Goal: Task Accomplishment & Management: Manage account settings

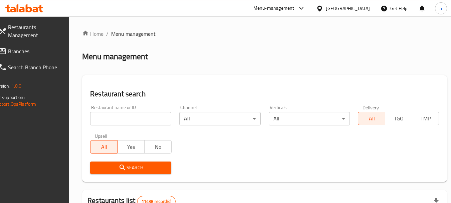
click at [21, 50] on span "Branches" at bounding box center [34, 51] width 53 height 8
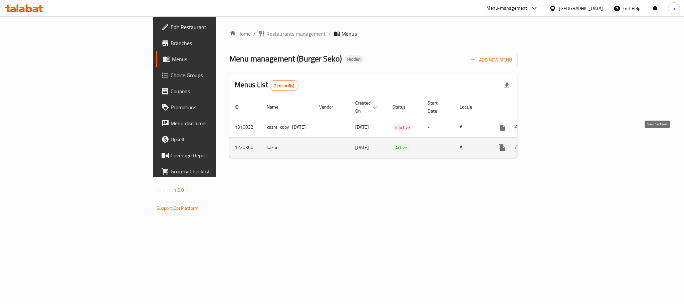
click at [554, 144] on icon "enhanced table" at bounding box center [550, 148] width 8 height 8
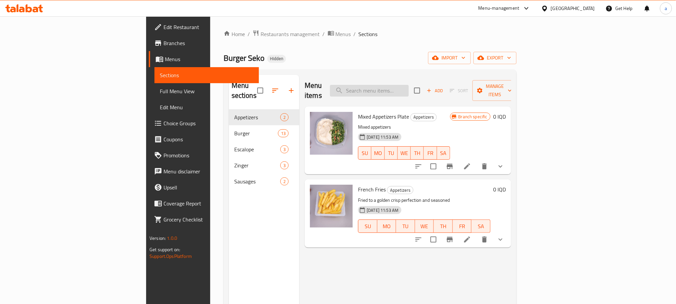
click at [409, 89] on input "search" at bounding box center [369, 91] width 79 height 12
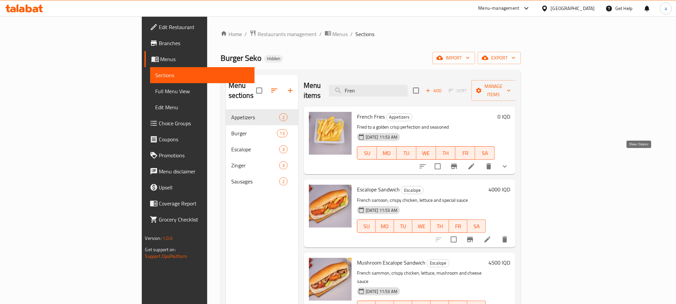
type input "Fren"
click at [509, 162] on icon "show more" at bounding box center [505, 166] width 8 height 8
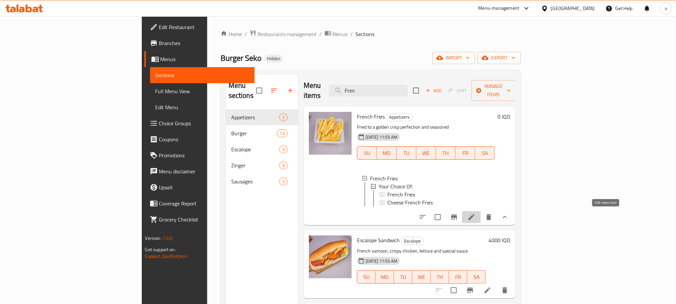
click at [476, 213] on icon at bounding box center [472, 217] width 8 height 8
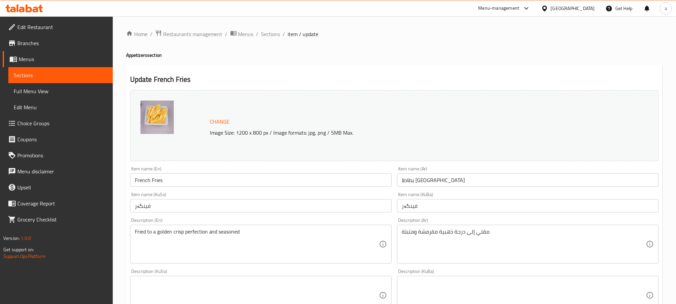
click at [266, 34] on span "Sections" at bounding box center [270, 34] width 19 height 8
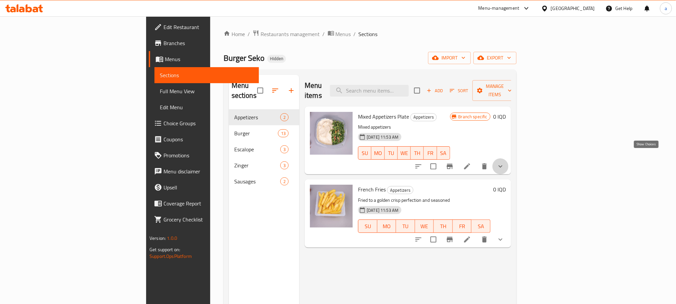
click at [505, 162] on icon "show more" at bounding box center [501, 166] width 8 height 8
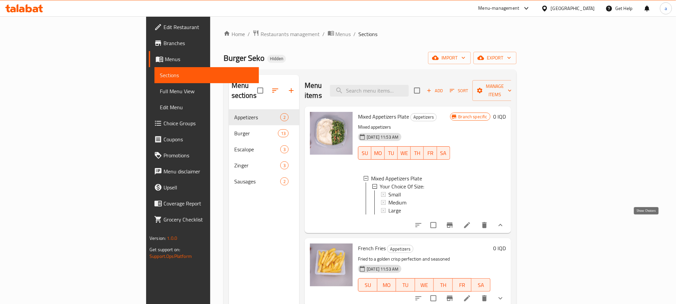
click at [505, 225] on icon "show more" at bounding box center [501, 225] width 8 height 8
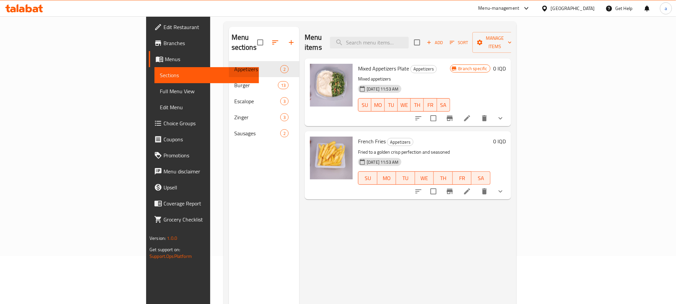
scroll to position [63, 0]
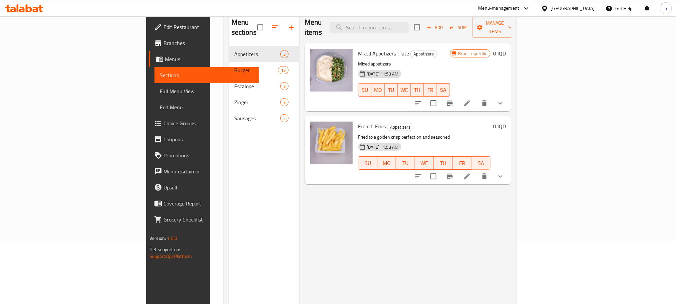
click at [505, 172] on icon "show more" at bounding box center [501, 176] width 8 height 8
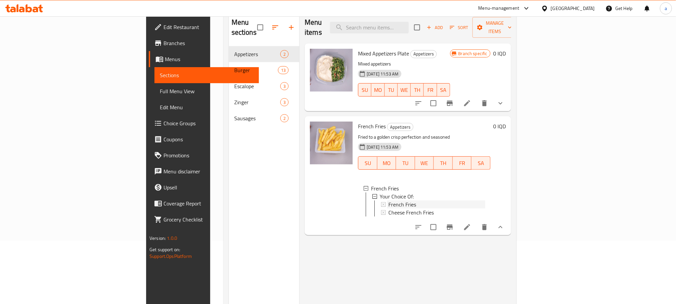
click at [388, 200] on span "French Fries" at bounding box center [402, 204] width 28 height 8
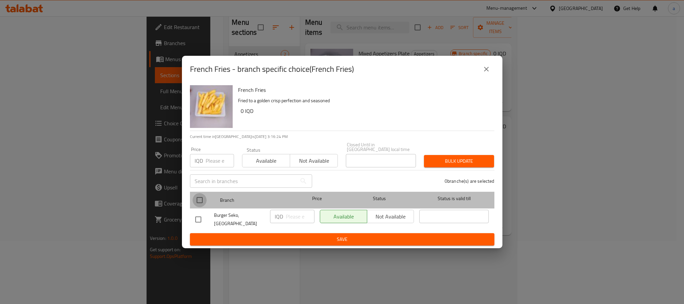
click at [196, 202] on input "checkbox" at bounding box center [200, 200] width 14 height 14
checkbox input "true"
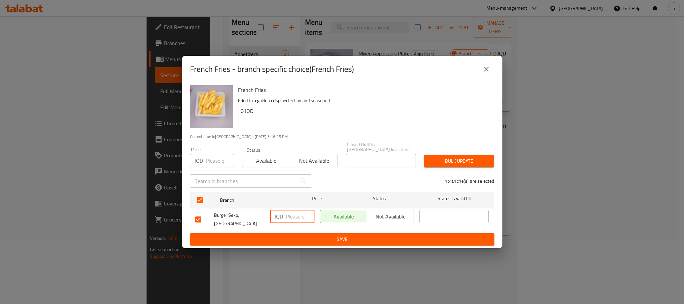
click at [292, 215] on input "number" at bounding box center [300, 216] width 29 height 13
paste input "1500"
type input "1500"
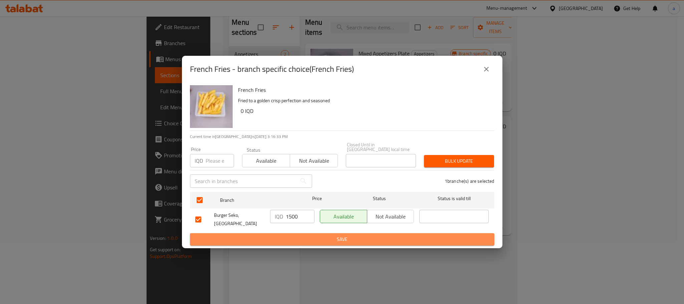
click at [314, 235] on span "Save" at bounding box center [342, 239] width 294 height 8
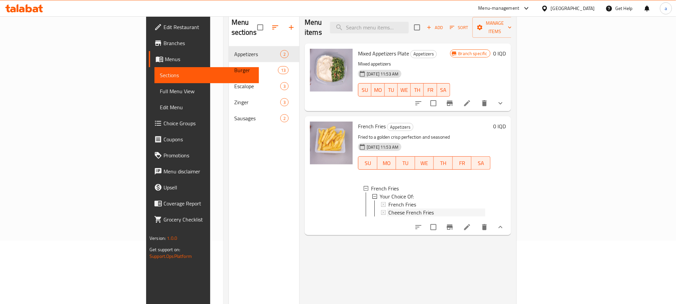
click at [388, 208] on span "Cheese French Fries" at bounding box center [410, 212] width 45 height 8
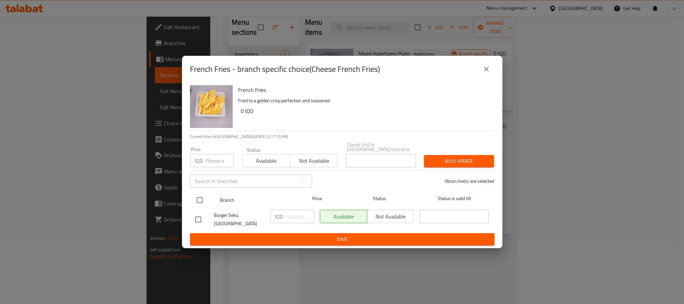
click at [200, 200] on input "checkbox" at bounding box center [200, 200] width 14 height 14
checkbox input "true"
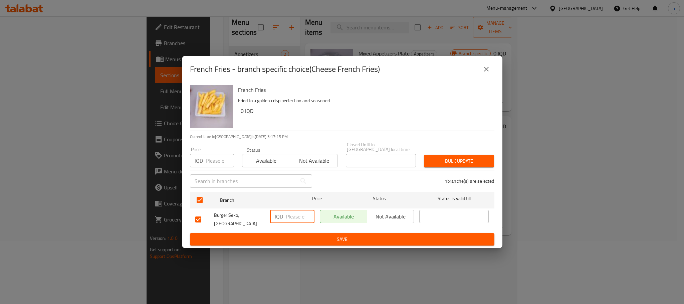
click at [293, 214] on input "number" at bounding box center [300, 216] width 29 height 13
paste input "2000"
type input "2000"
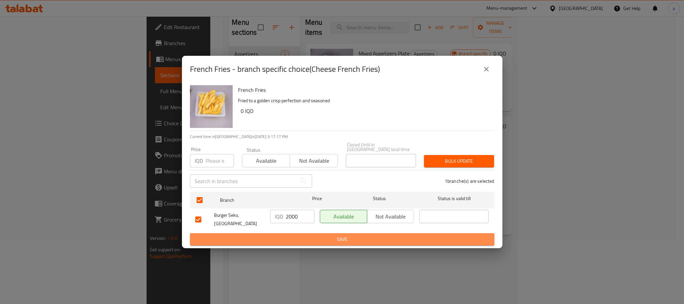
click at [350, 235] on span "Save" at bounding box center [342, 239] width 294 height 8
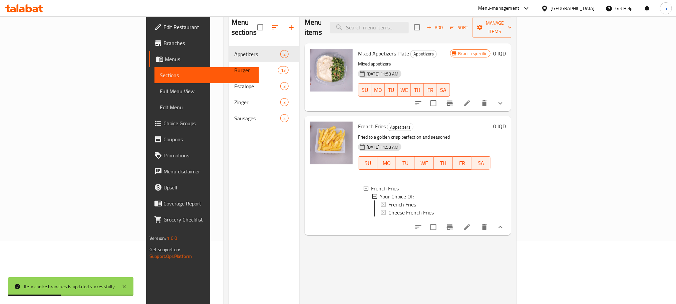
click at [477, 229] on li at bounding box center [467, 227] width 19 height 12
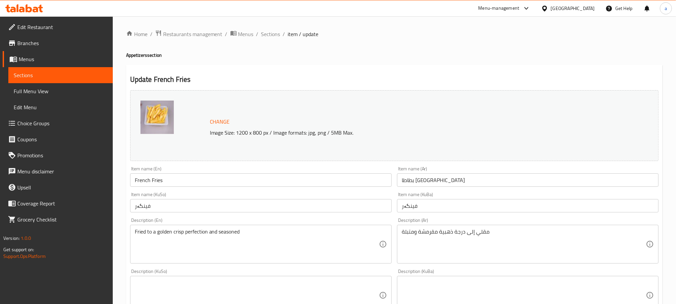
click at [271, 40] on div "Home / Restaurants management / Menus / Sections / item / update Appetizers sec…" at bounding box center [394, 295] width 537 height 530
click at [269, 30] on span "Sections" at bounding box center [270, 34] width 19 height 8
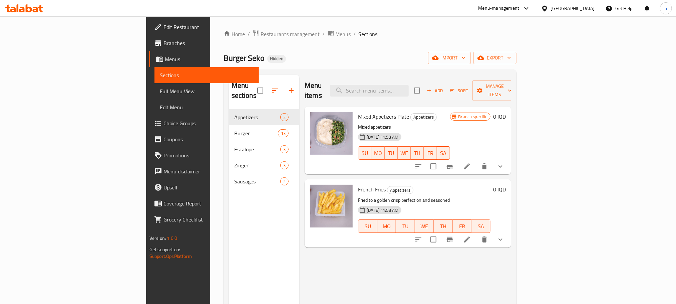
click at [160, 93] on span "Full Menu View" at bounding box center [207, 91] width 94 height 8
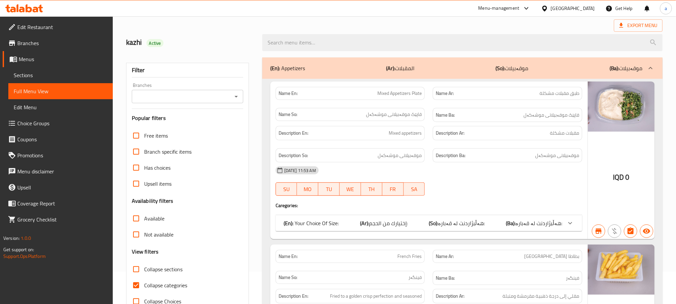
scroll to position [50, 0]
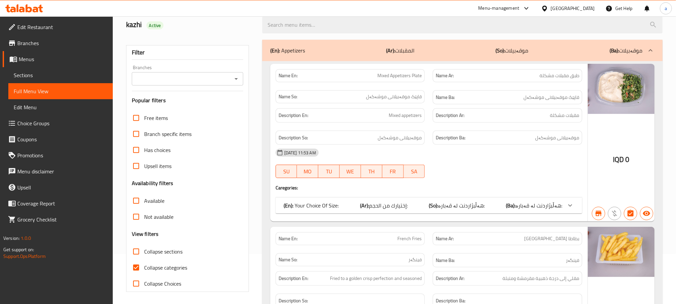
click at [133, 262] on input "Collapse categories" at bounding box center [136, 267] width 16 height 16
checkbox input "false"
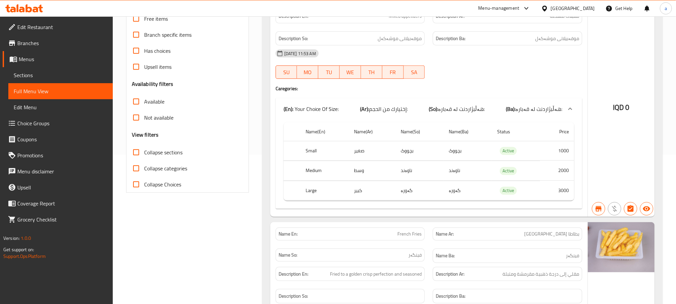
scroll to position [0, 0]
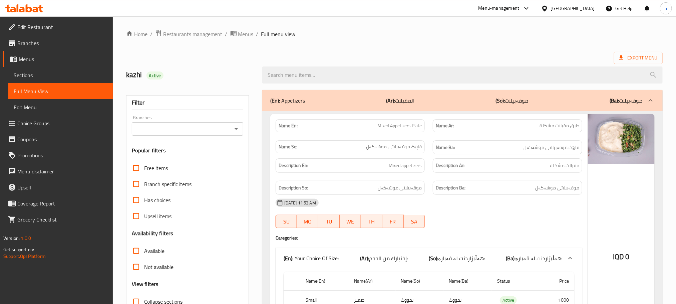
click at [237, 125] on icon "Open" at bounding box center [236, 129] width 8 height 8
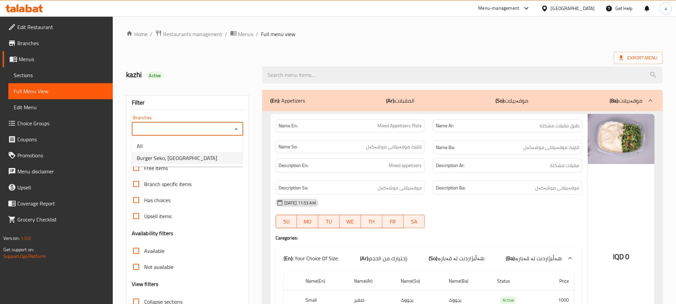
click at [211, 153] on li "Burger Seko, Palestine St" at bounding box center [186, 158] width 111 height 12
type input "Burger Seko, Palestine St"
click at [39, 72] on span "Sections" at bounding box center [61, 75] width 94 height 8
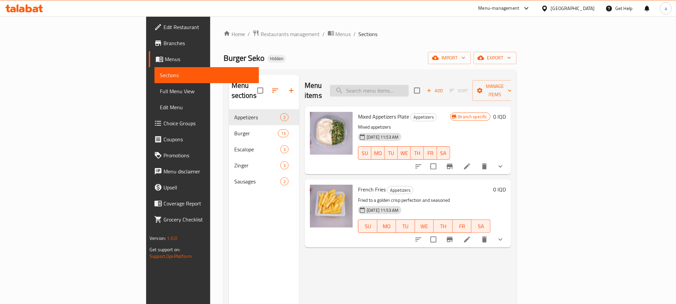
click at [409, 87] on input "search" at bounding box center [369, 91] width 79 height 12
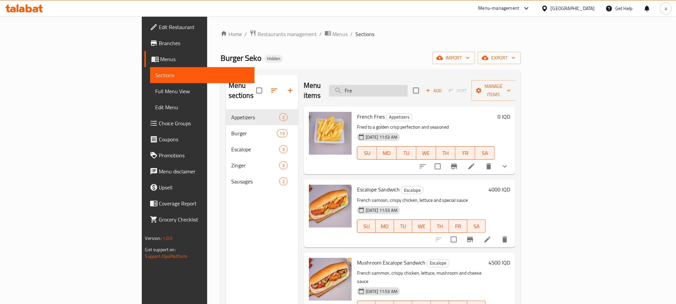
click at [408, 86] on input "Fre" at bounding box center [368, 91] width 79 height 12
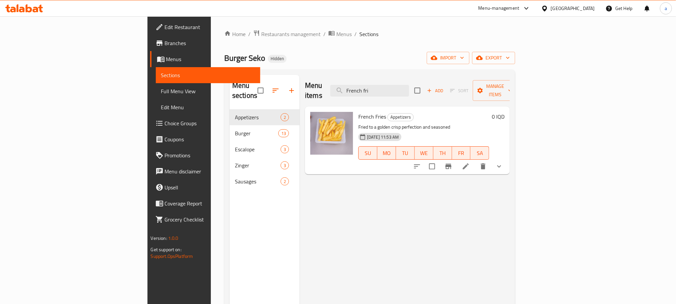
type input "French fri"
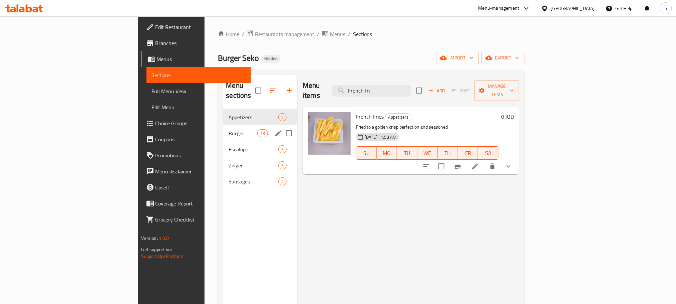
click at [223, 125] on div "Burger 13" at bounding box center [260, 133] width 74 height 16
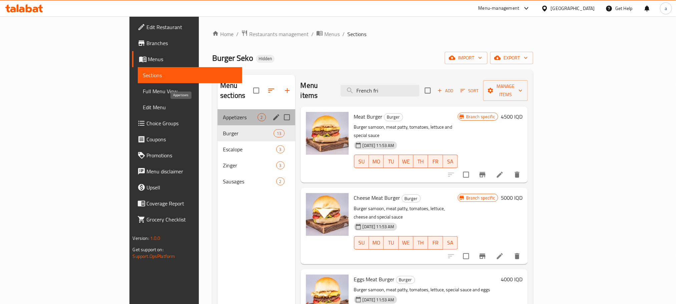
click at [223, 113] on span "Appetizers" at bounding box center [240, 117] width 34 height 8
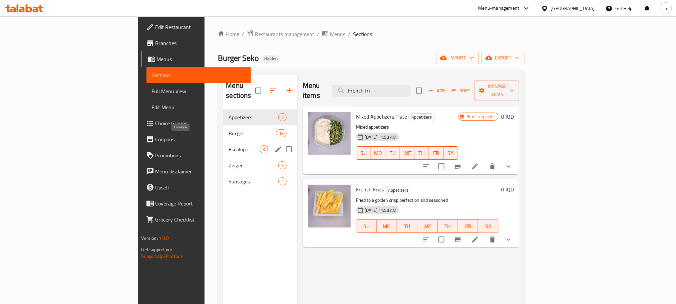
click at [229, 145] on span "Escalope" at bounding box center [244, 149] width 31 height 8
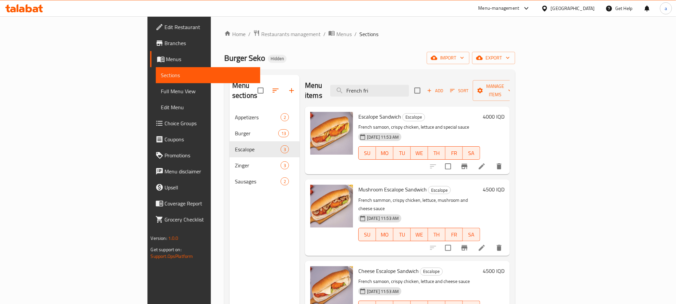
scroll to position [93, 0]
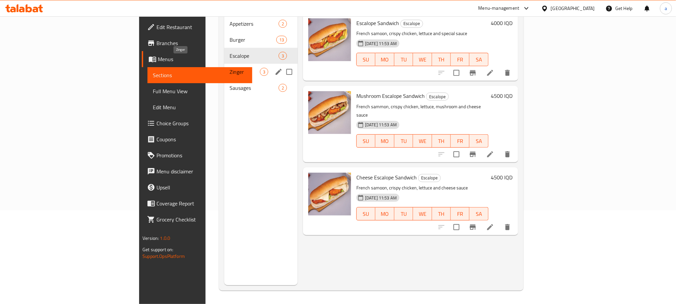
click at [230, 68] on span "Zinger" at bounding box center [245, 72] width 30 height 8
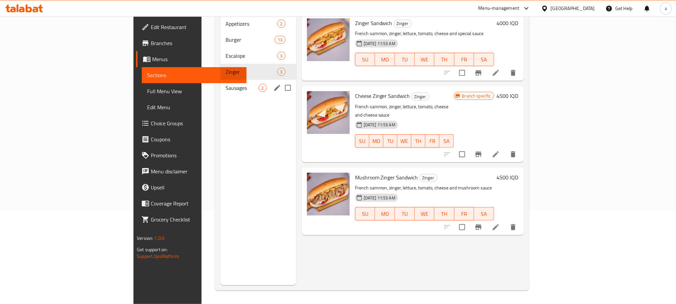
click at [226, 84] on span "Sausages" at bounding box center [242, 88] width 33 height 8
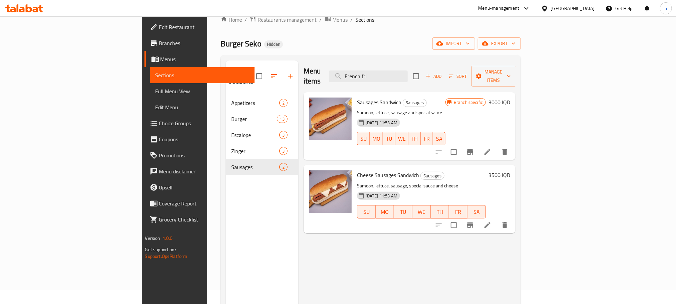
scroll to position [13, 0]
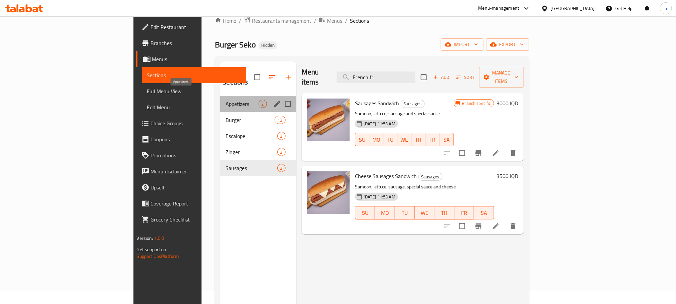
click at [226, 100] on span "Appetizers" at bounding box center [242, 104] width 33 height 8
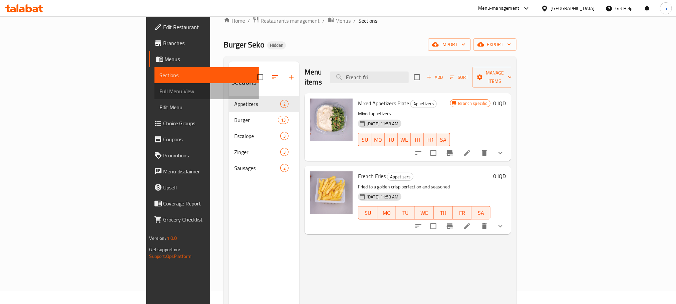
click at [155, 95] on link "Full Menu View" at bounding box center [207, 91] width 104 height 16
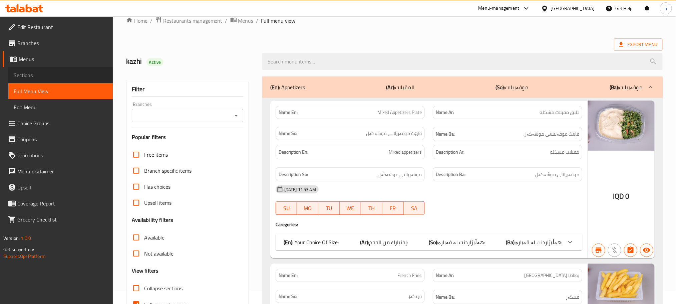
click at [50, 75] on span "Sections" at bounding box center [61, 75] width 94 height 8
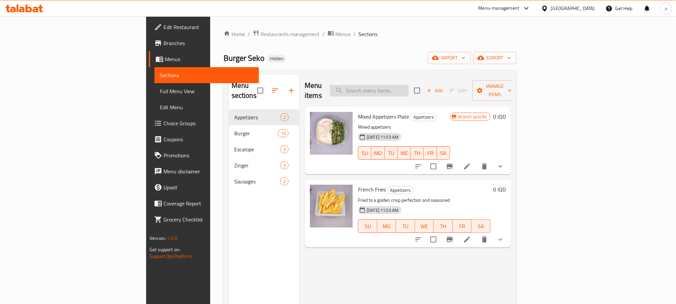
click at [409, 89] on input "search" at bounding box center [369, 91] width 79 height 12
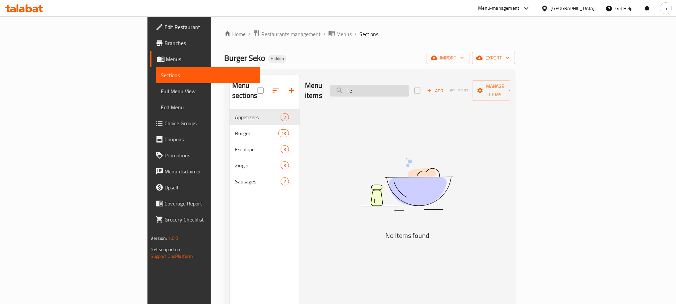
type input "P"
type input "M"
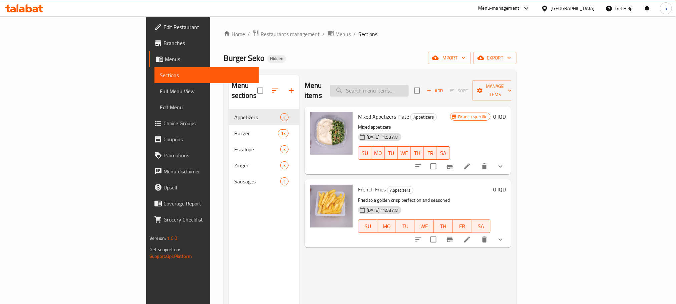
type input "&"
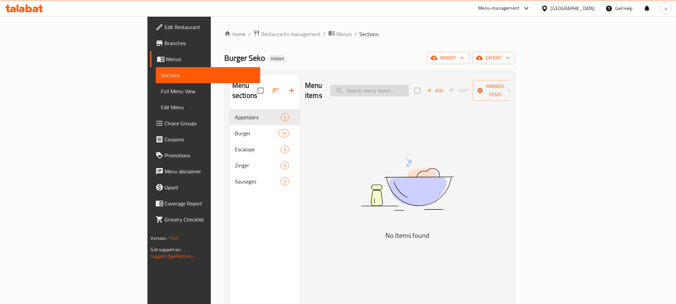
type input "7"
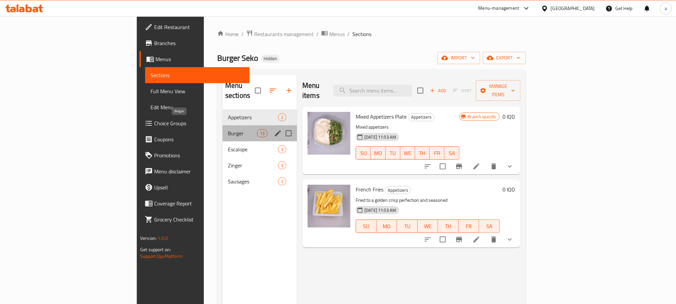
click at [228, 129] on span "Burger" at bounding box center [242, 133] width 29 height 8
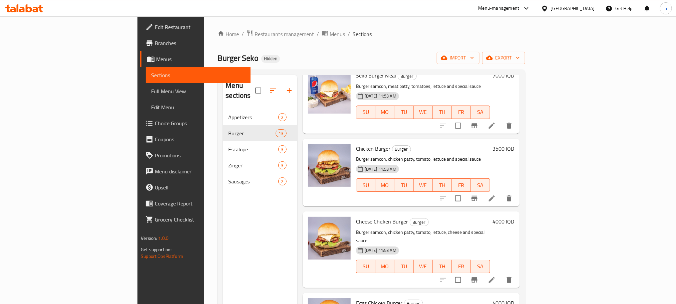
scroll to position [433, 0]
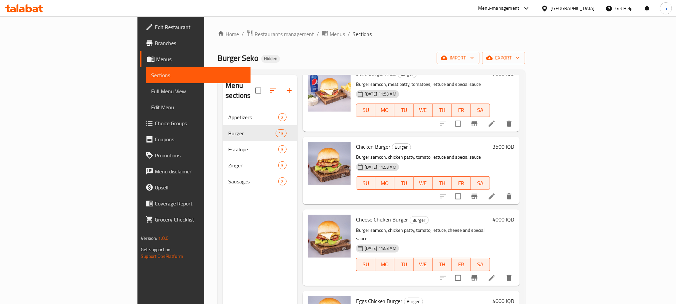
click at [515, 142] on h6 "3500 IQD" at bounding box center [504, 146] width 22 height 9
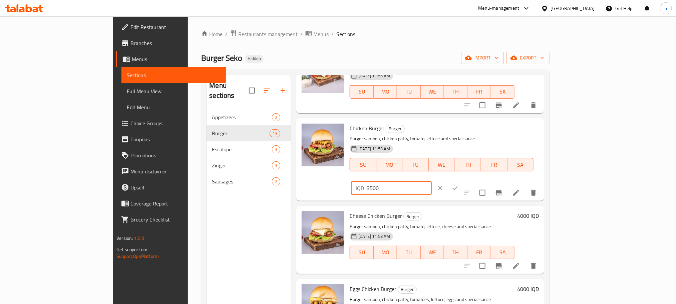
click at [432, 181] on input "3500" at bounding box center [399, 187] width 65 height 13
type input "4500"
click at [459, 185] on icon "ok" at bounding box center [455, 188] width 7 height 7
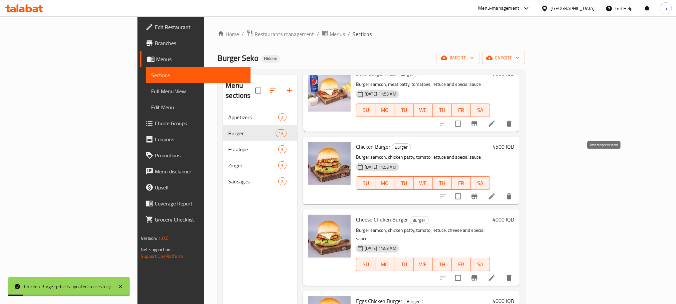
click at [479, 192] on icon "Branch-specific-item" at bounding box center [475, 196] width 8 height 8
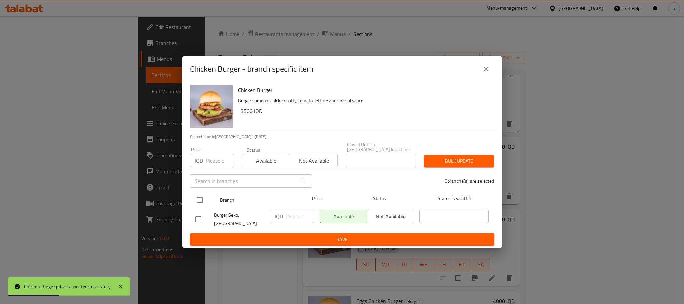
click at [198, 198] on input "checkbox" at bounding box center [200, 200] width 14 height 14
checkbox input "true"
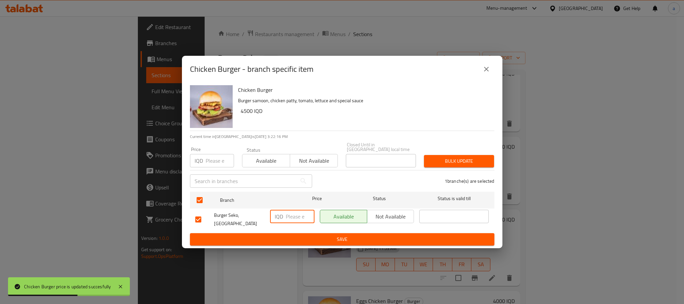
click at [296, 218] on input "number" at bounding box center [300, 216] width 29 height 13
paste input "4500"
type input "4500"
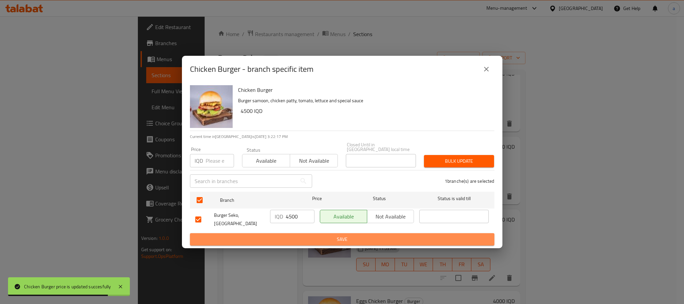
click at [306, 233] on button "Save" at bounding box center [342, 239] width 304 height 12
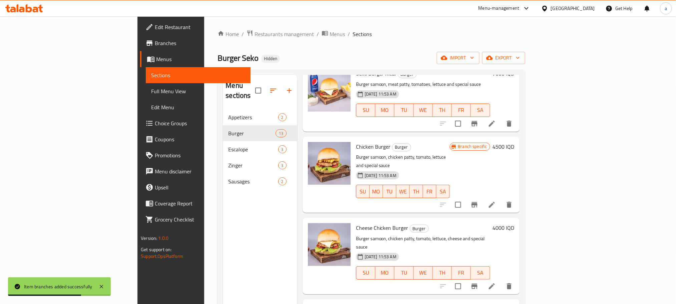
scroll to position [0, 0]
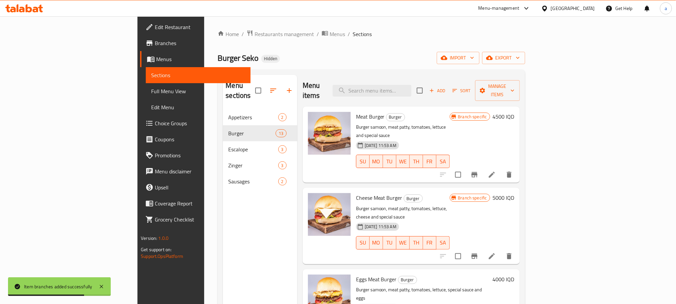
drag, startPoint x: 374, startPoint y: 197, endPoint x: 381, endPoint y: 72, distance: 125.3
click at [390, 87] on input "search" at bounding box center [372, 91] width 79 height 12
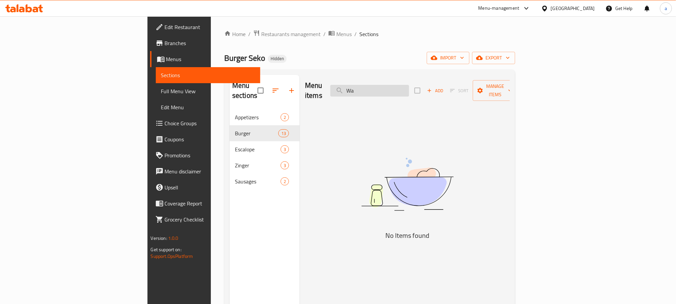
type input "W"
type input "M"
